Goal: Information Seeking & Learning: Stay updated

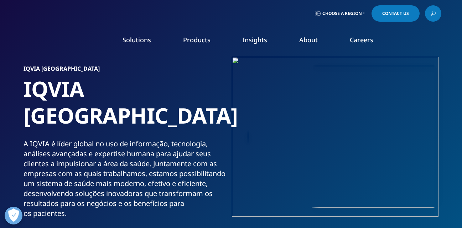
click at [152, 185] on div "A IQVIA é líder global no uso de informação, tecnologia, análises avançadas e e…" at bounding box center [125, 179] width 205 height 80
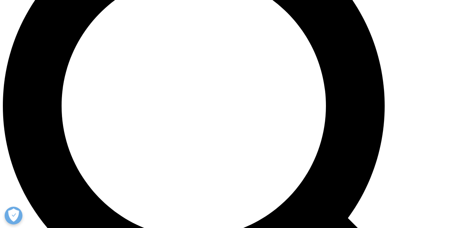
scroll to position [564, 0]
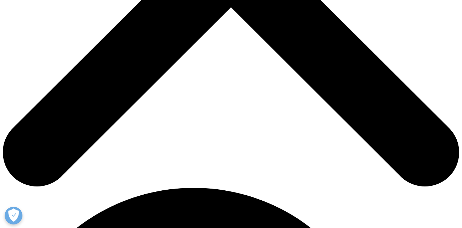
scroll to position [281, 0]
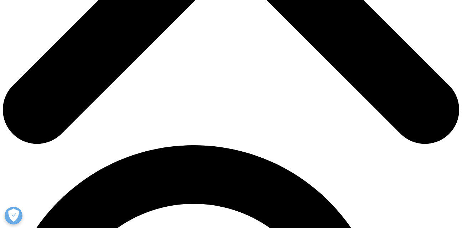
scroll to position [322, 0]
